Goal: Task Accomplishment & Management: Use online tool/utility

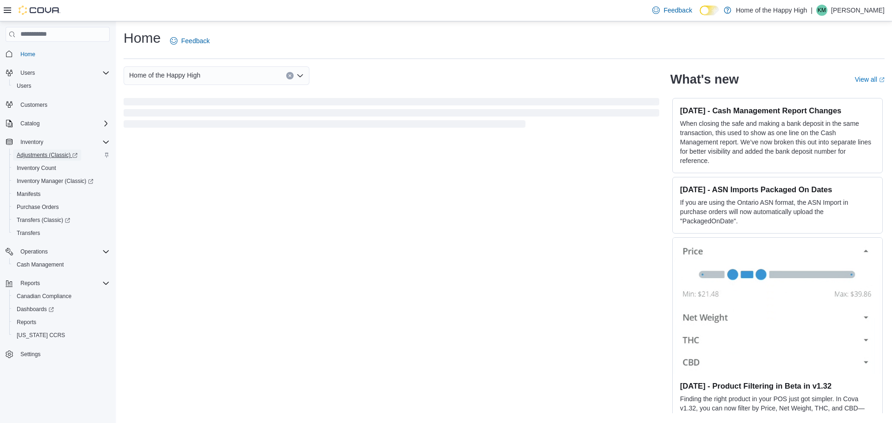
click at [54, 152] on span "Adjustments (Classic)" at bounding box center [47, 154] width 61 height 7
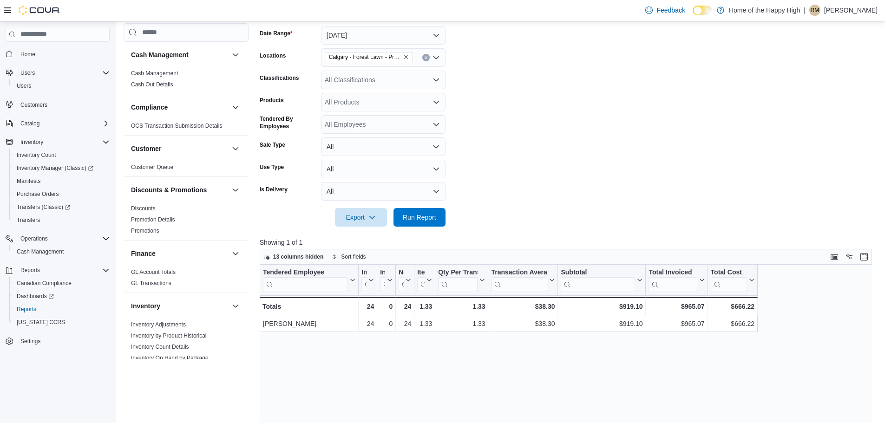
scroll to position [465, 0]
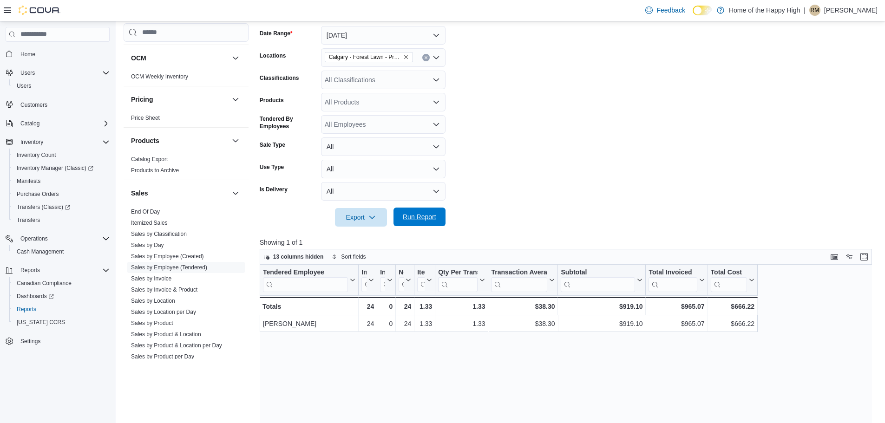
click at [437, 218] on span "Run Report" at bounding box center [419, 217] width 41 height 19
click at [437, 223] on span "Run Report" at bounding box center [419, 217] width 41 height 19
click at [440, 220] on button "Run Report" at bounding box center [419, 217] width 52 height 19
click at [430, 217] on span "Run Report" at bounding box center [419, 216] width 33 height 9
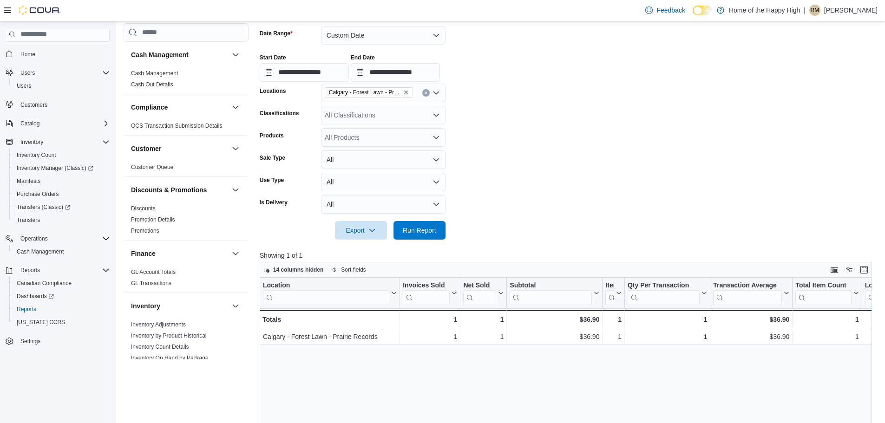
scroll to position [534, 0]
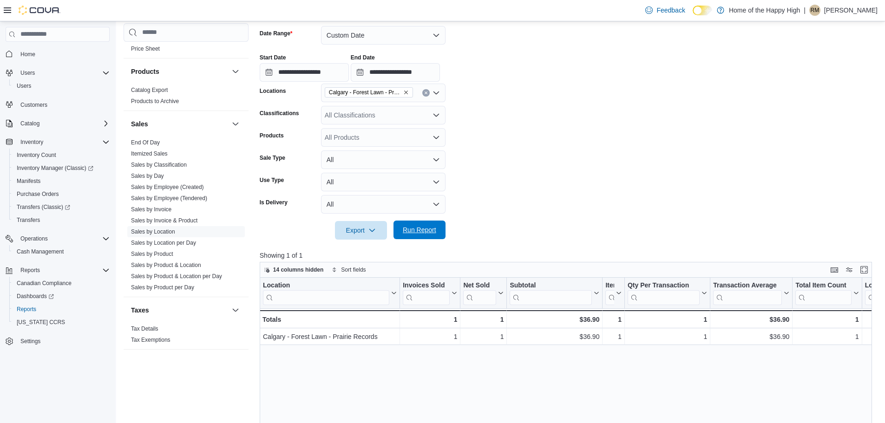
click at [426, 226] on span "Run Report" at bounding box center [419, 229] width 33 height 9
drag, startPoint x: 402, startPoint y: 234, endPoint x: 518, endPoint y: 169, distance: 132.7
click at [403, 234] on span "Run Report" at bounding box center [419, 230] width 33 height 9
click at [427, 229] on span "Run Report" at bounding box center [419, 229] width 33 height 9
click at [420, 238] on span "Run Report" at bounding box center [419, 230] width 41 height 19
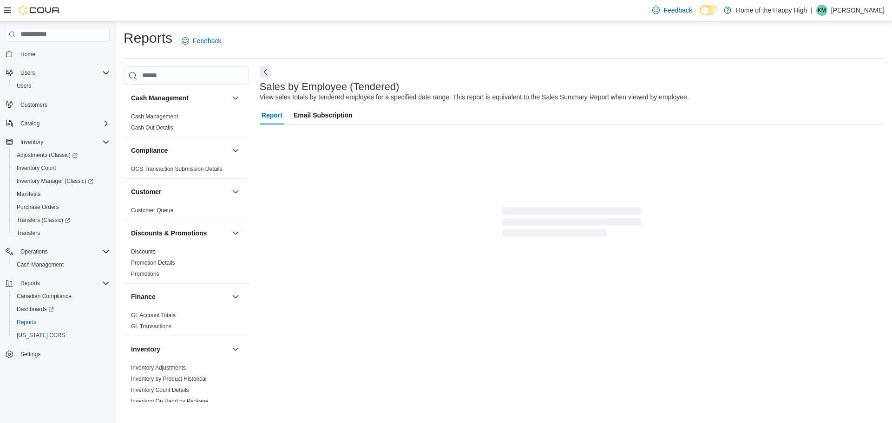
click at [854, 15] on p "[PERSON_NAME]" at bounding box center [857, 10] width 53 height 11
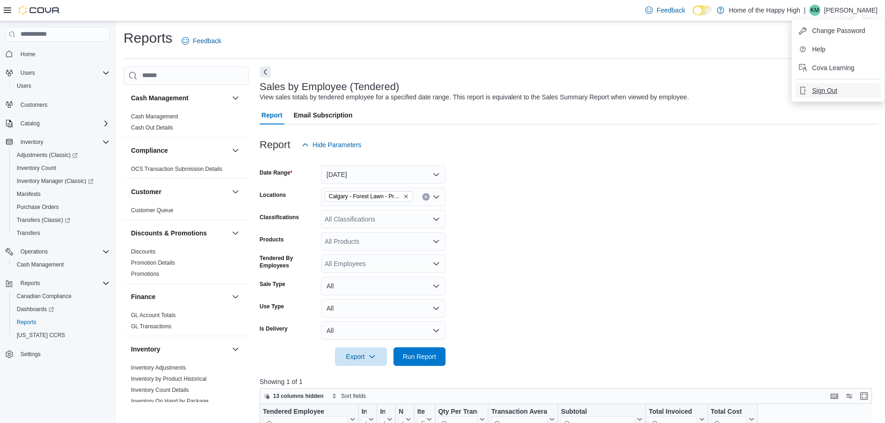
click at [829, 89] on span "Sign Out" at bounding box center [824, 90] width 25 height 9
